Goal: Navigation & Orientation: Find specific page/section

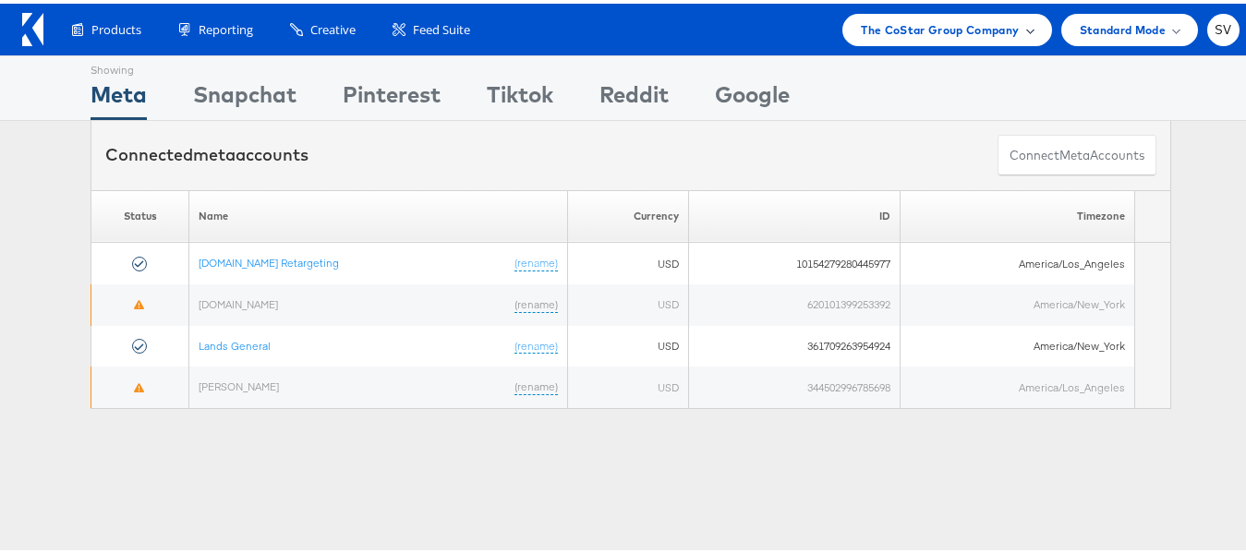
click at [980, 23] on span "The CoStar Group Company" at bounding box center [940, 26] width 158 height 19
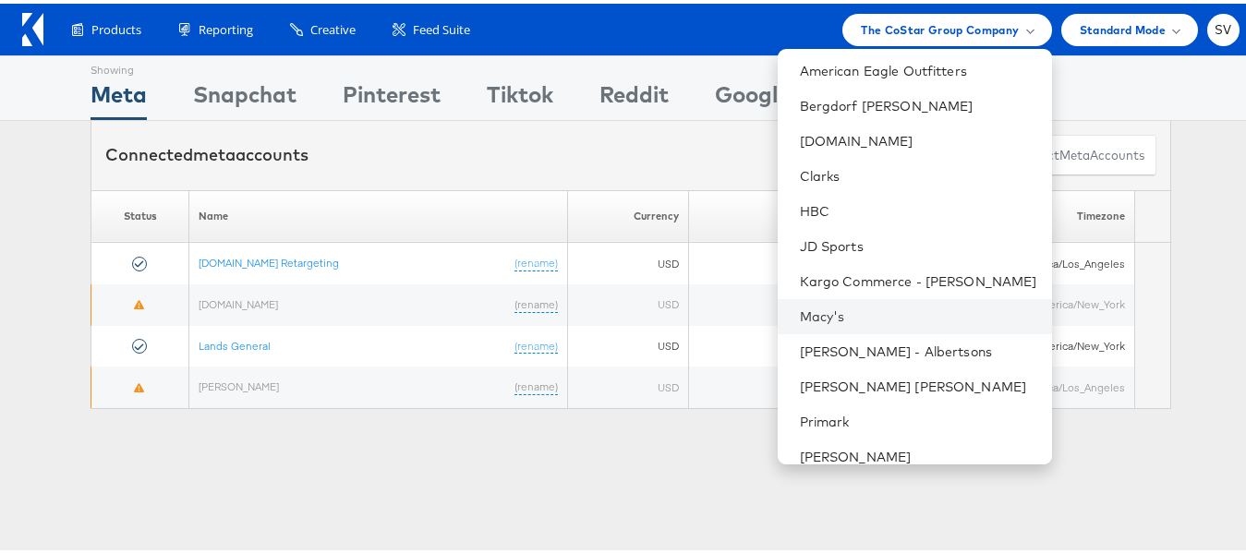
scroll to position [107, 0]
click at [846, 307] on link "Macy's" at bounding box center [918, 312] width 237 height 18
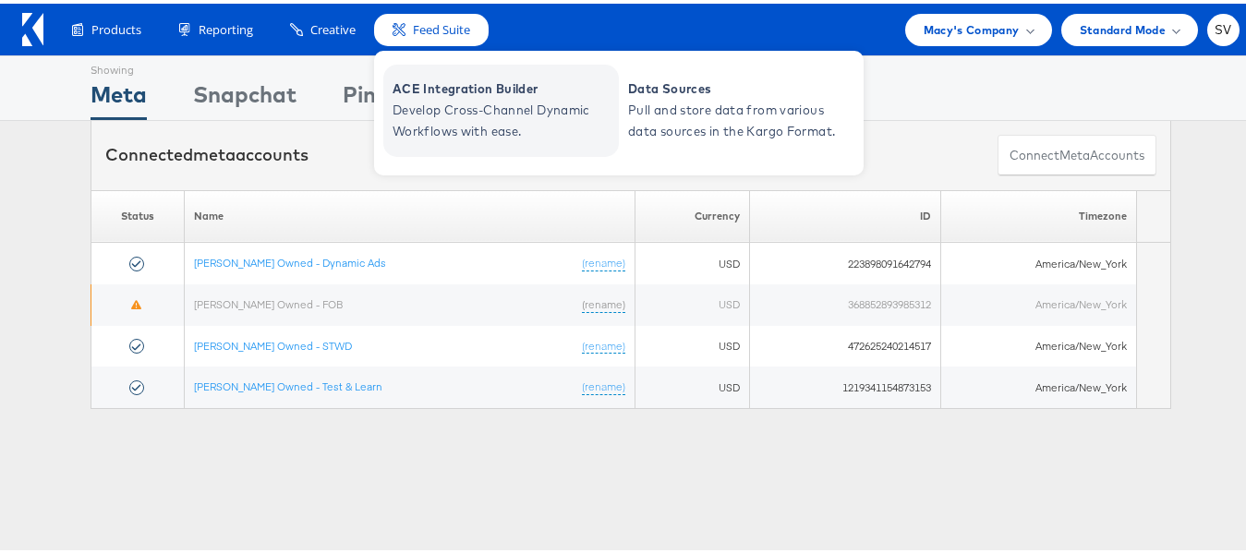
click at [450, 92] on span "ACE Integration Builder" at bounding box center [503, 85] width 222 height 21
